Goal: Navigation & Orientation: Find specific page/section

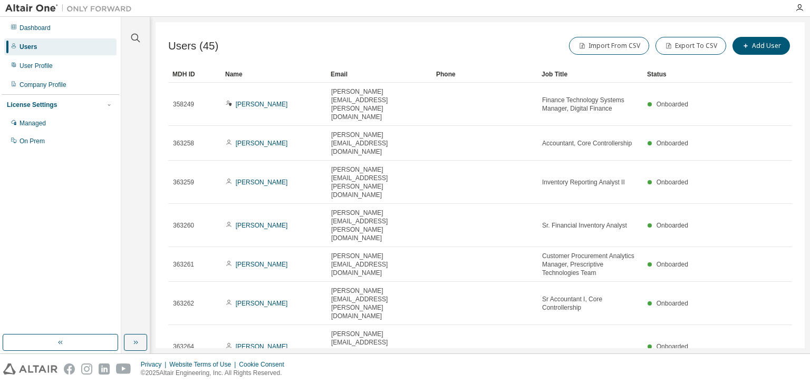
click at [31, 32] on div "Dashboard" at bounding box center [60, 28] width 112 height 17
